Goal: Task Accomplishment & Management: Use online tool/utility

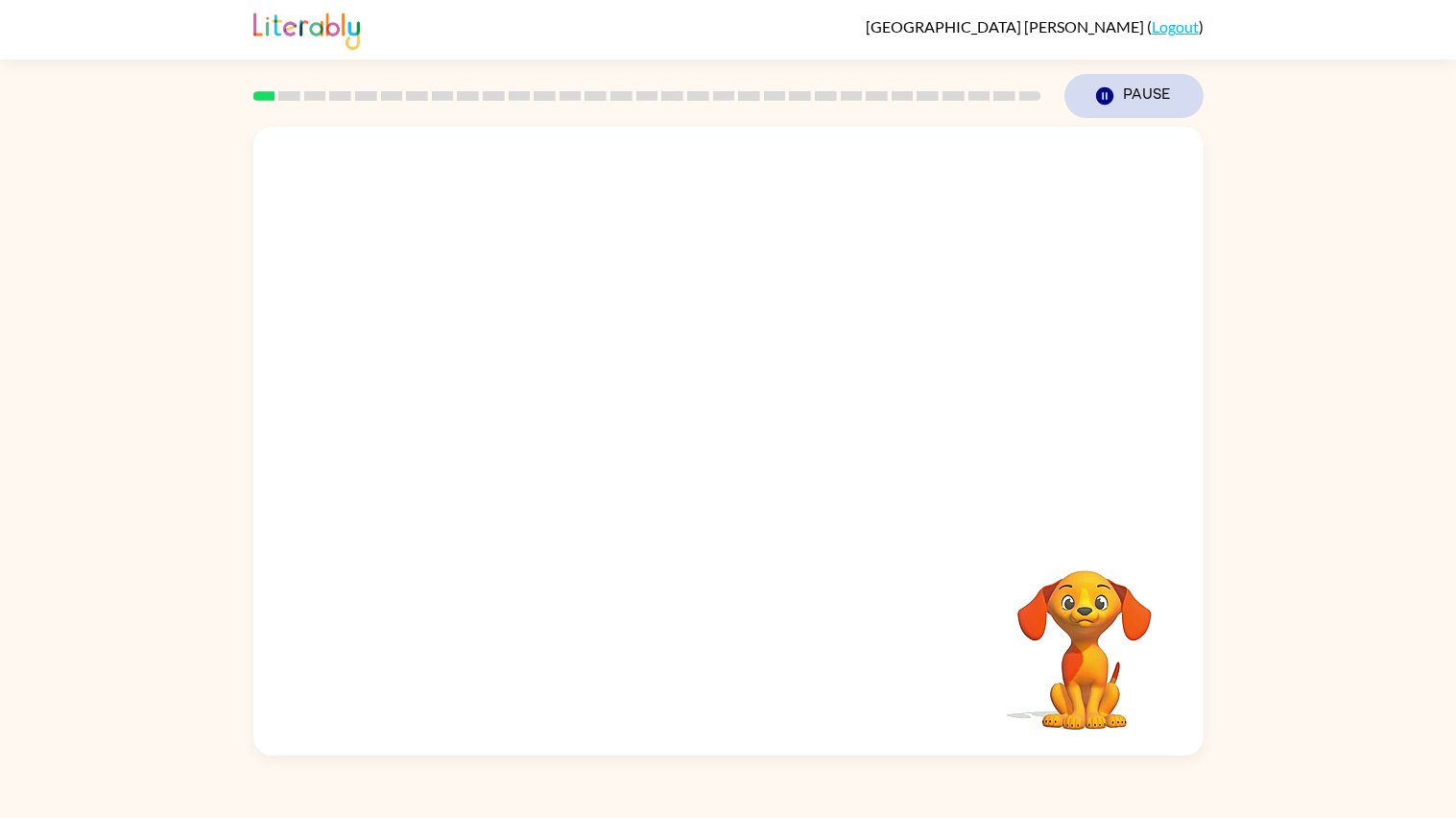
click at [1111, 83] on button "Pause Pause" at bounding box center [1133, 96] width 139 height 44
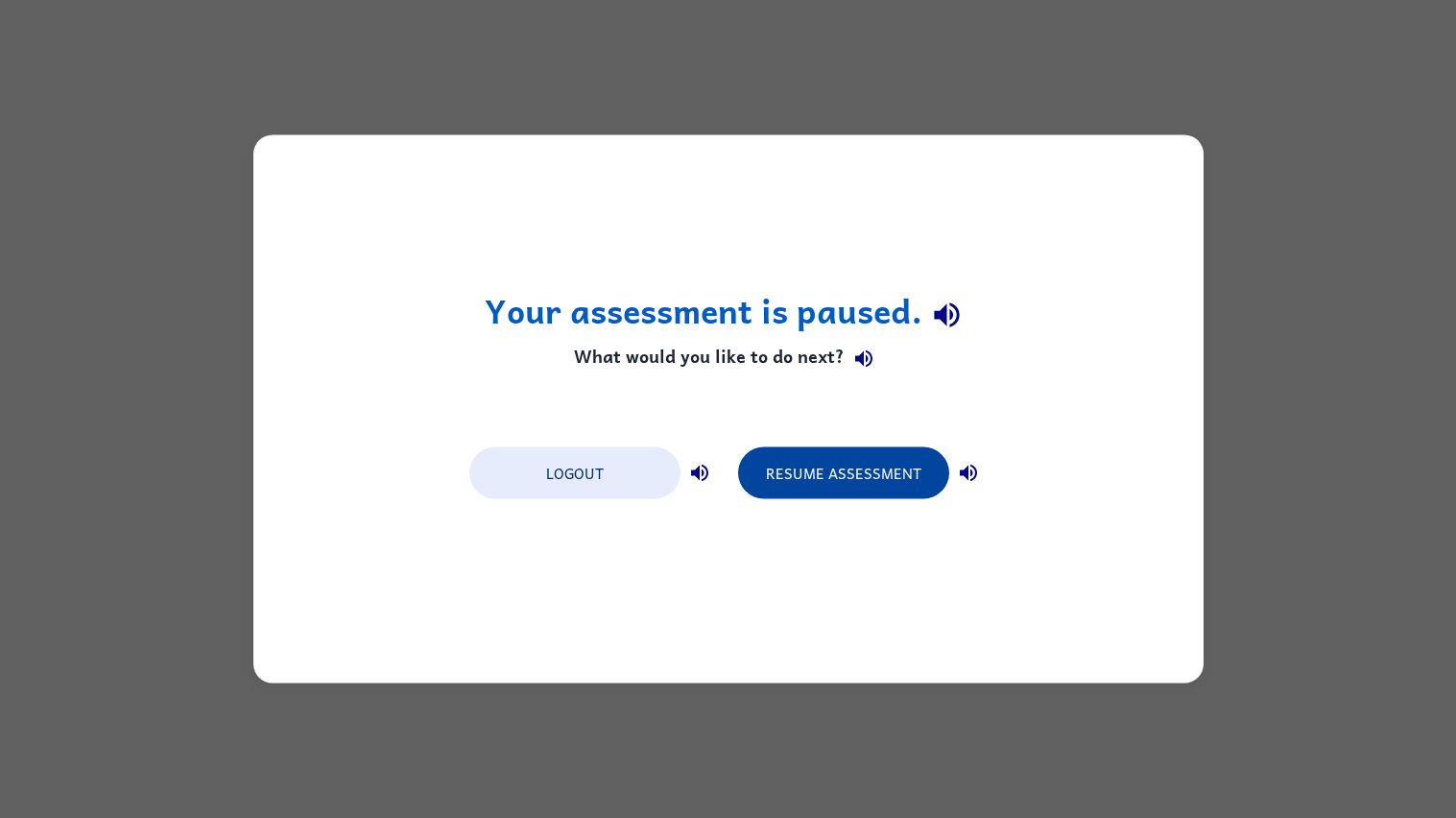
click at [787, 477] on button "Resume Assessment" at bounding box center [843, 473] width 211 height 52
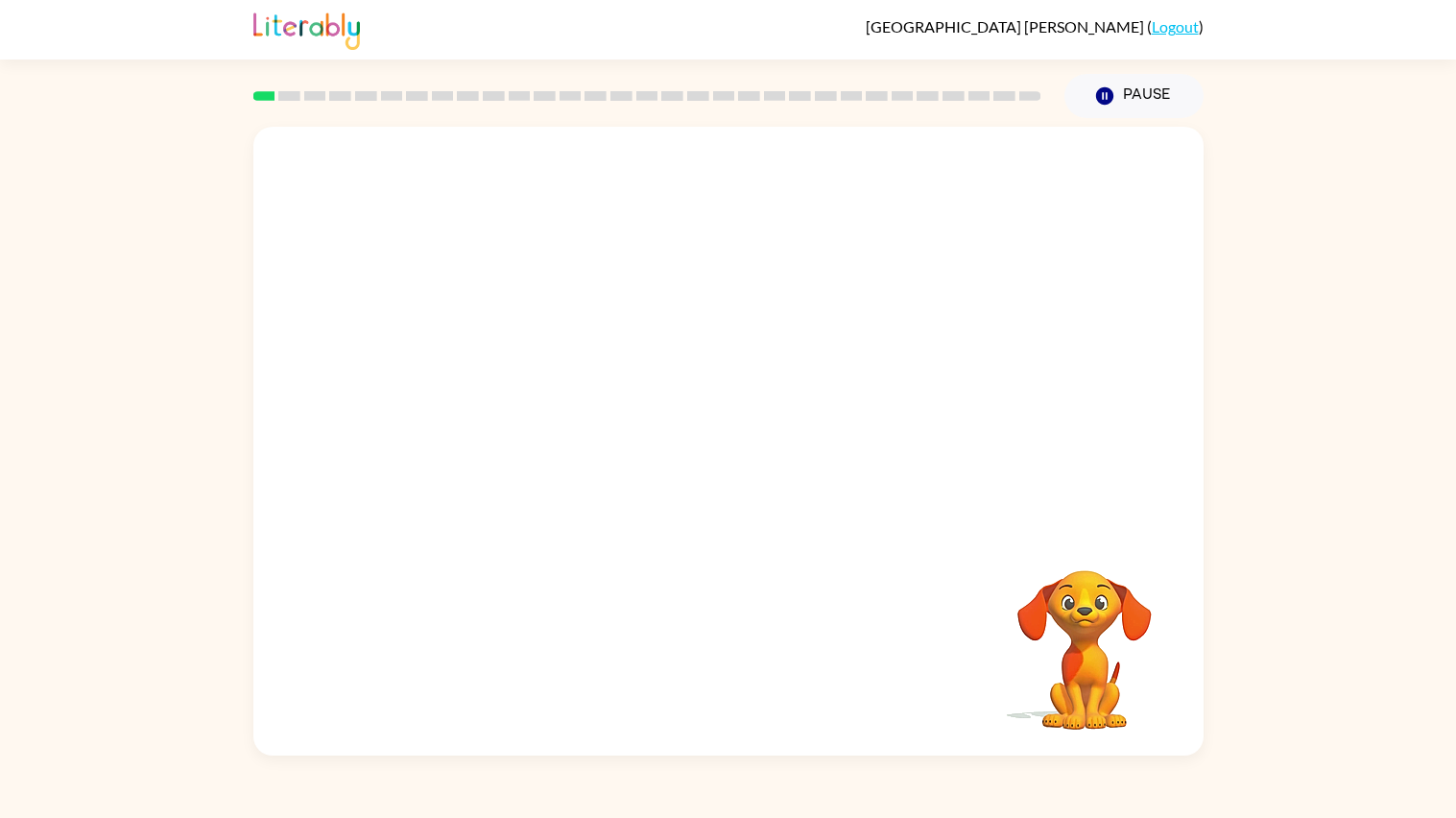
click at [1147, 71] on div "Pause Pause" at bounding box center [1133, 96] width 162 height 67
click at [1157, 93] on button "Pause Pause" at bounding box center [1133, 96] width 139 height 44
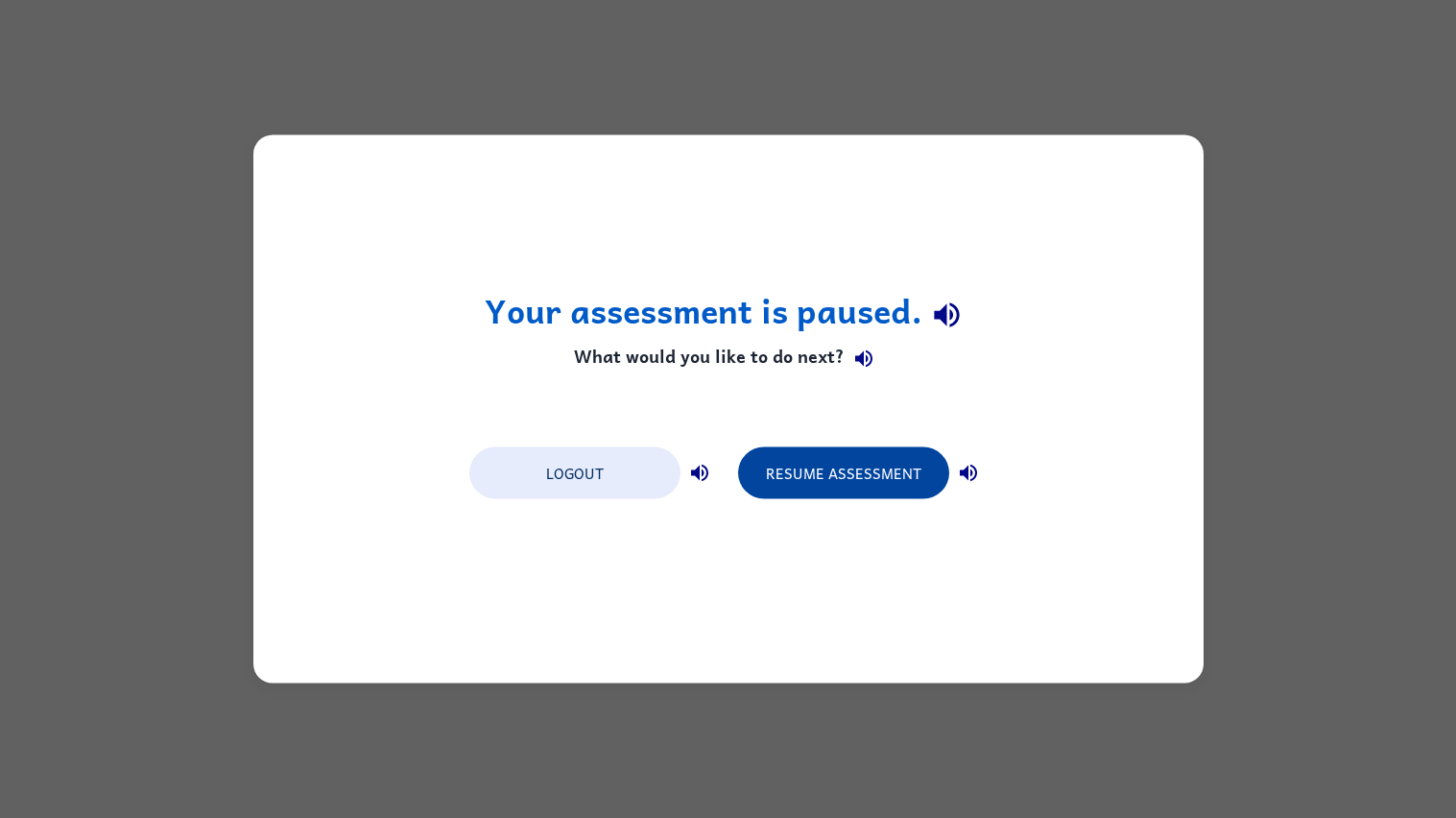
click at [870, 466] on button "Resume Assessment" at bounding box center [843, 473] width 211 height 52
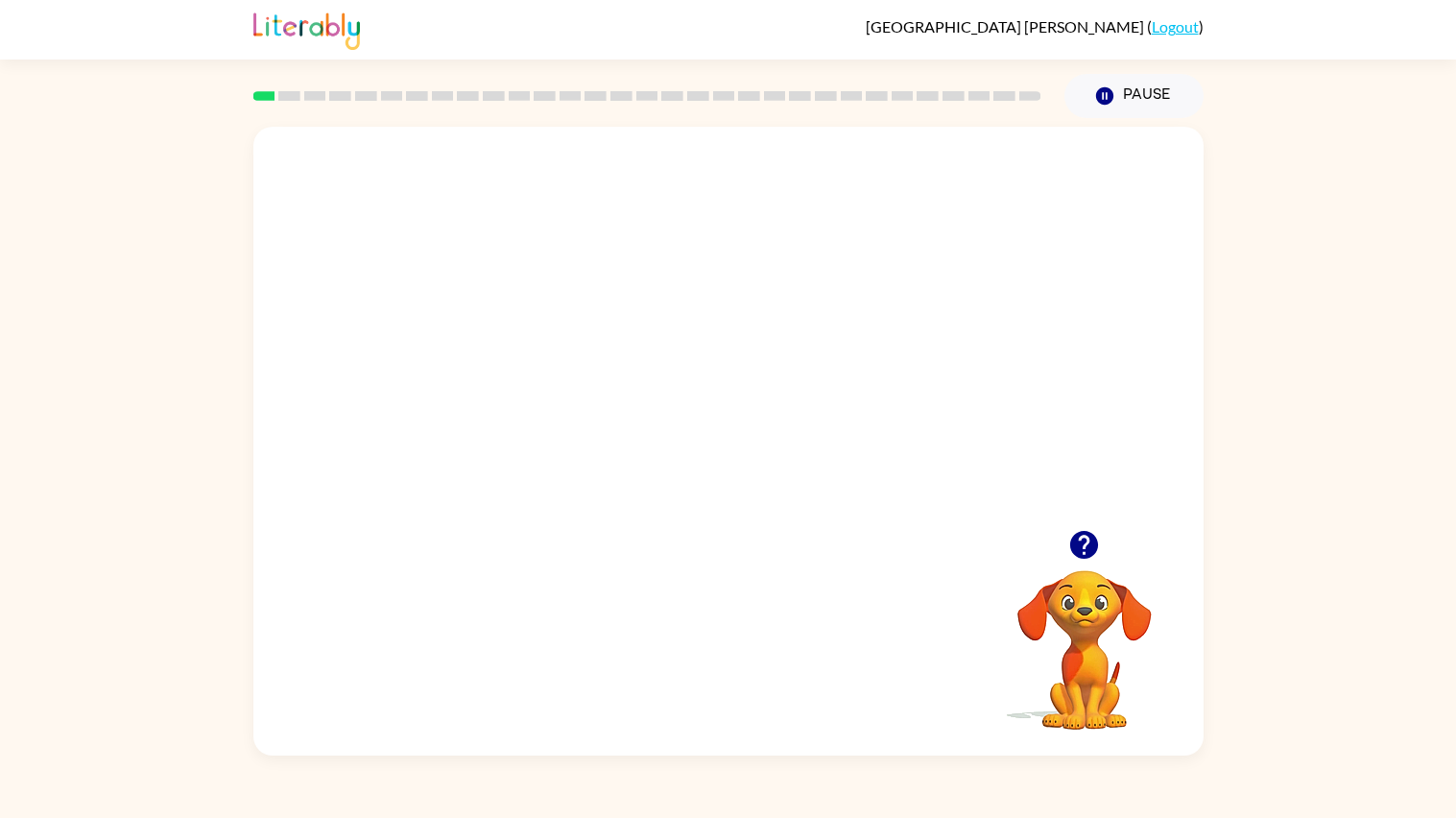
click at [1010, 462] on video "Your browser must support playing .mp4 files to use Literably. Please try using…" at bounding box center [728, 329] width 950 height 404
click at [1092, 554] on video "Your browser must support playing .mp4 files to use Literably. Please try using…" at bounding box center [1084, 636] width 192 height 192
click at [723, 447] on div at bounding box center [728, 450] width 123 height 70
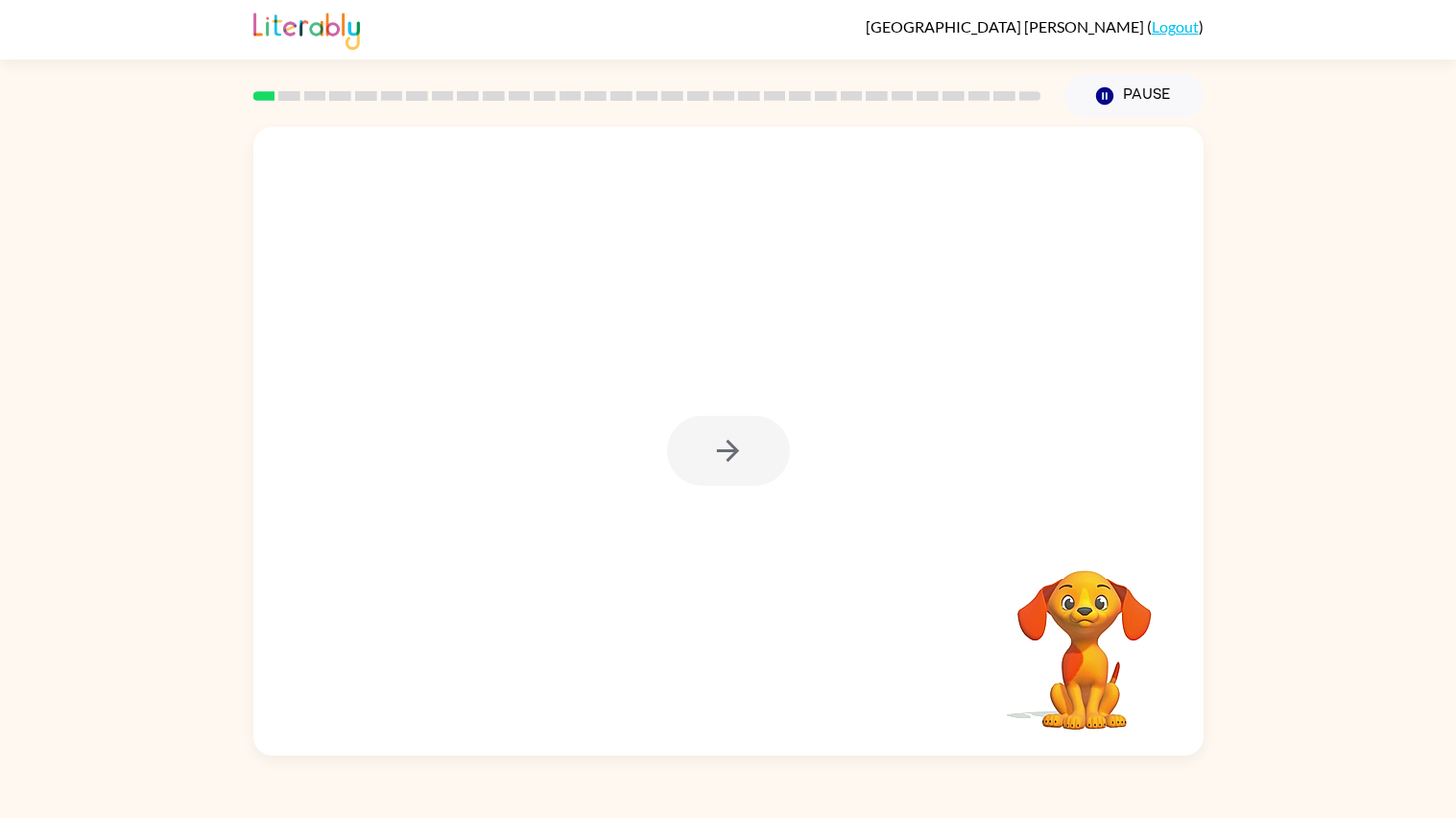
click at [723, 447] on div at bounding box center [728, 450] width 123 height 70
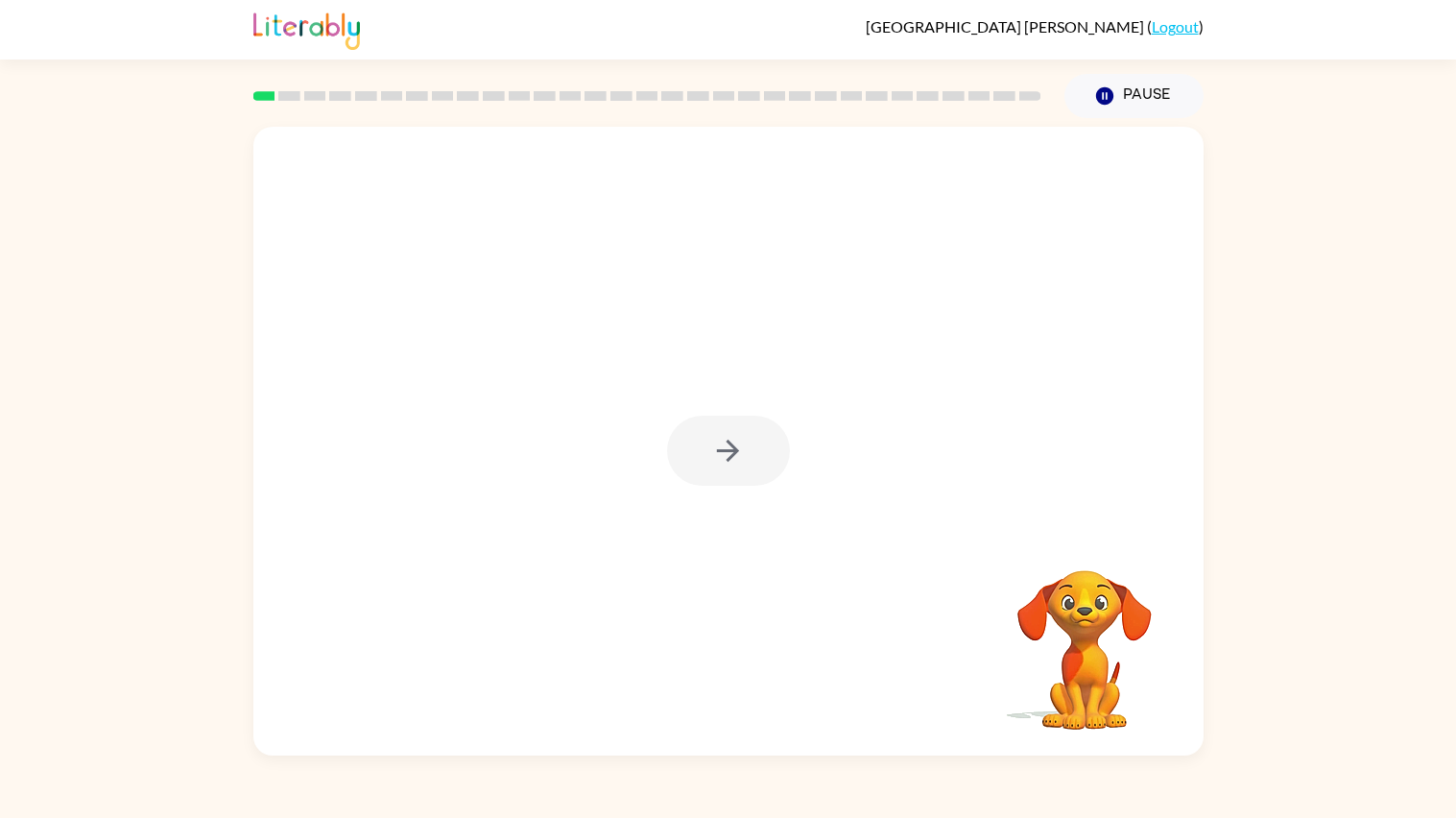
click at [723, 447] on div at bounding box center [728, 450] width 123 height 70
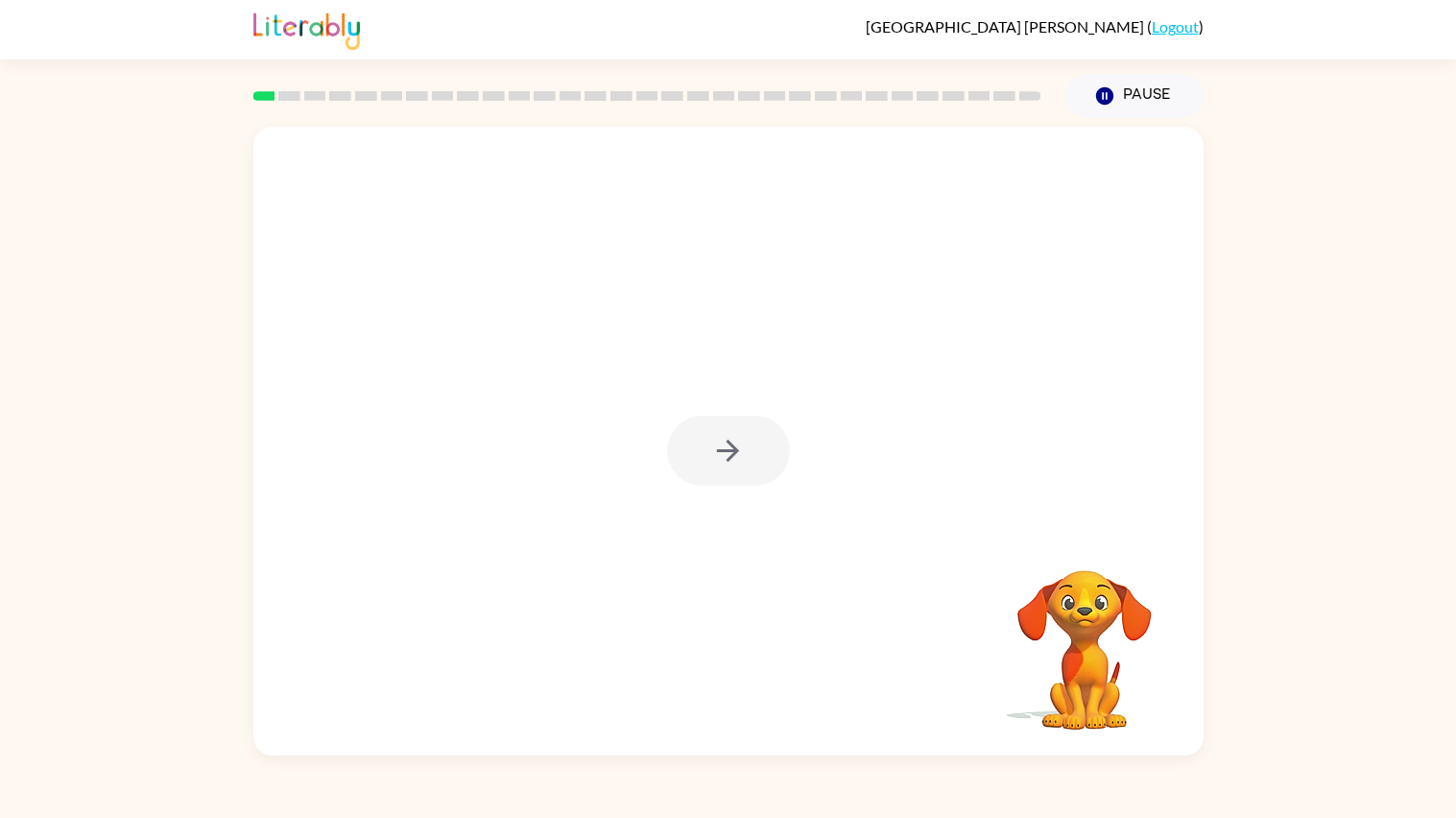
click at [723, 447] on icon "button" at bounding box center [728, 450] width 33 height 33
